Goal: Transaction & Acquisition: Purchase product/service

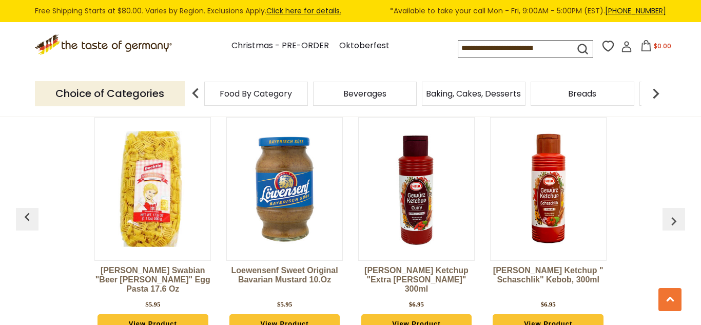
scroll to position [781, 0]
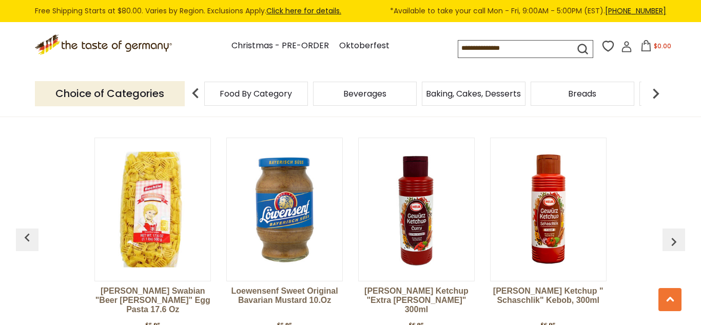
click at [146, 197] on img at bounding box center [153, 209] width 116 height 116
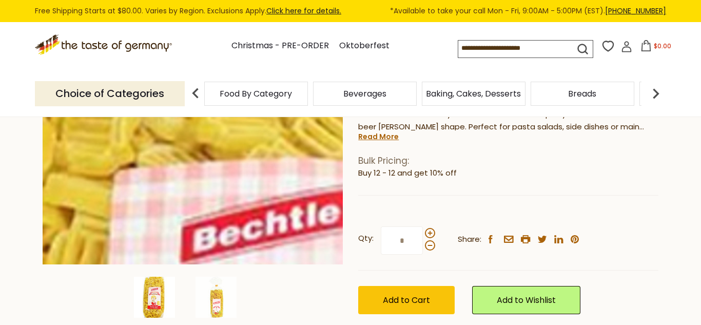
scroll to position [205, 0]
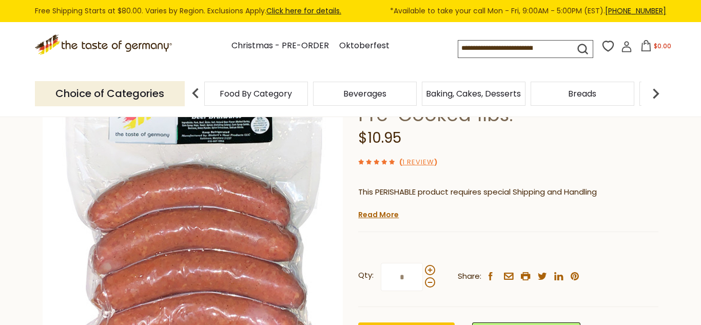
scroll to position [103, 0]
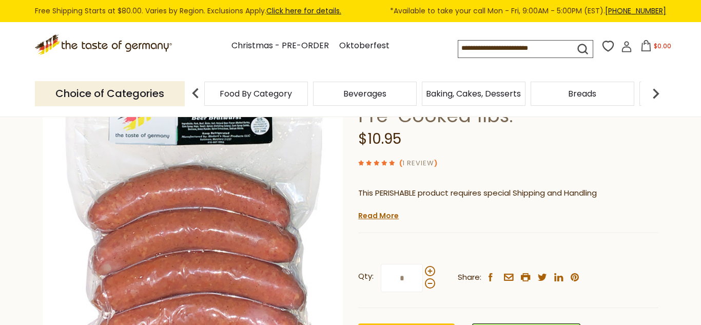
click at [415, 162] on link "1 Review" at bounding box center [419, 163] width 32 height 11
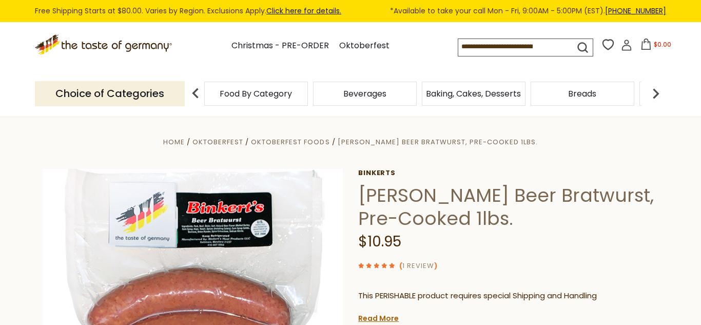
click at [417, 265] on link "1 Review" at bounding box center [419, 266] width 32 height 11
click at [417, 267] on link "1 Review" at bounding box center [419, 266] width 32 height 11
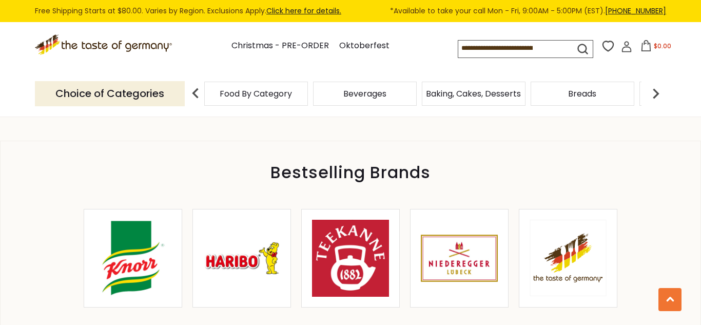
scroll to position [452, 0]
